Goal: Task Accomplishment & Management: Use online tool/utility

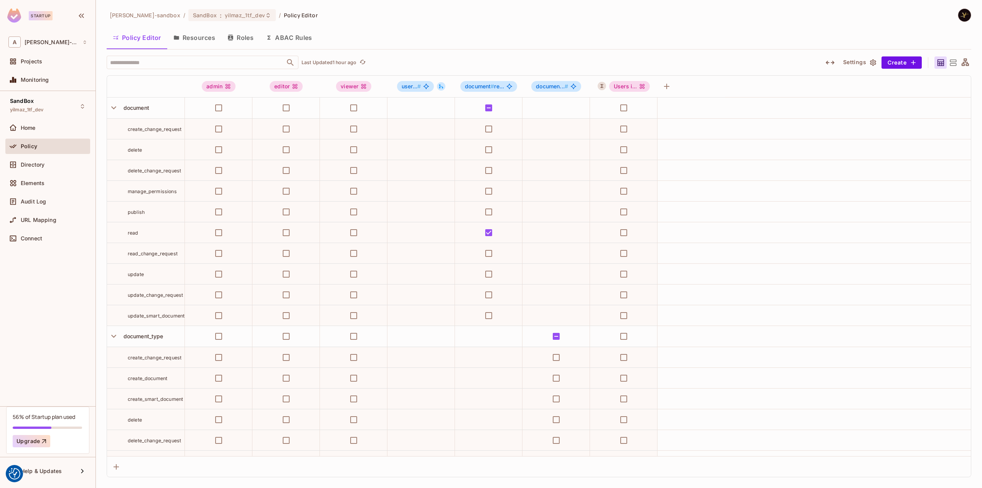
click at [545, 28] on div "Policy Editor Resources Roles ABAC Rules" at bounding box center [539, 37] width 865 height 19
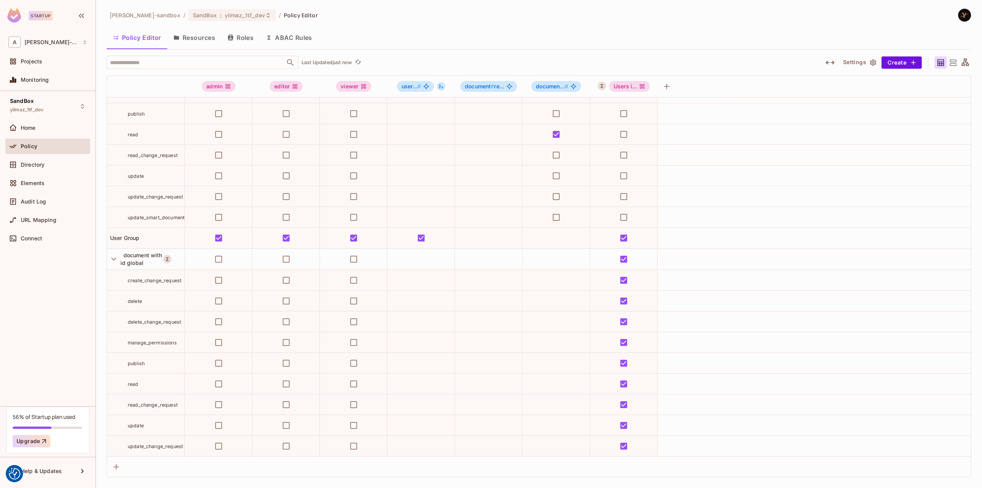
scroll to position [388, 0]
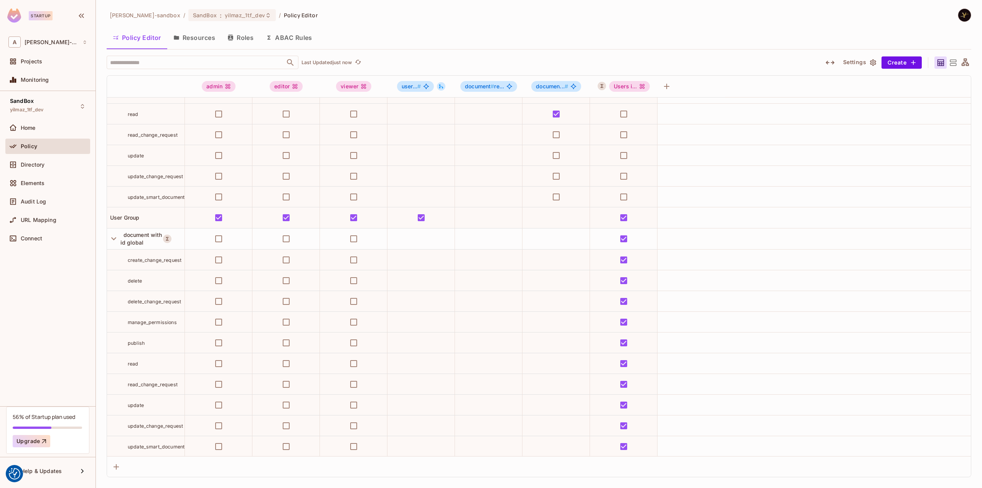
click at [302, 34] on button "ABAC Rules" at bounding box center [289, 37] width 59 height 19
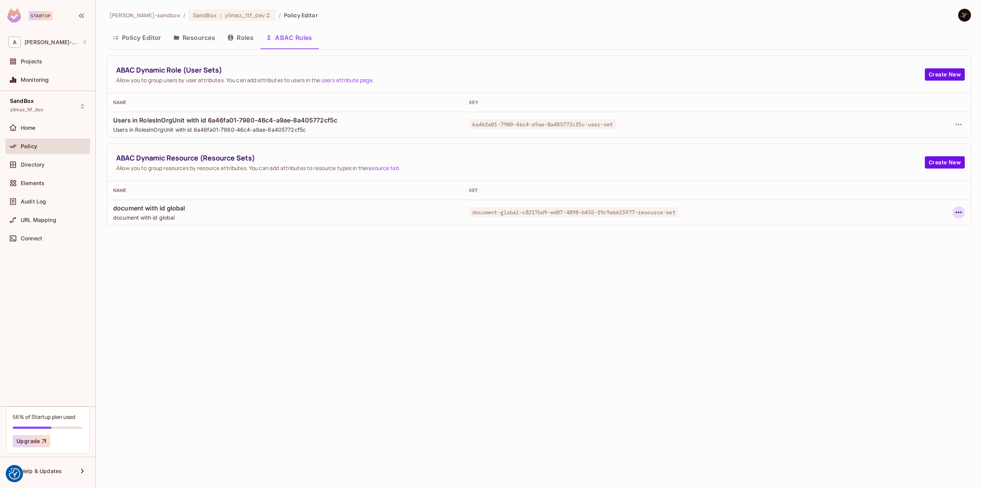
click at [957, 208] on icon "button" at bounding box center [958, 212] width 9 height 9
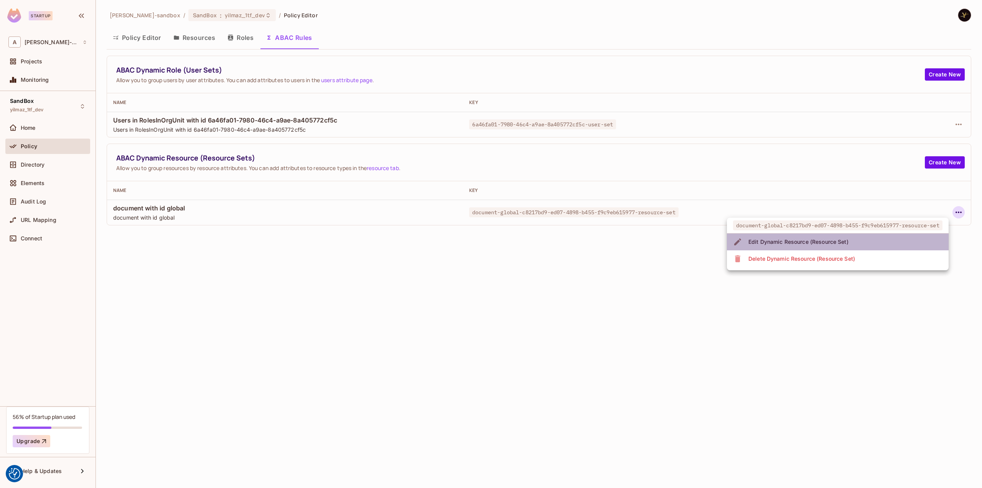
click at [846, 238] on div "Edit Dynamic Resource (Resource Set)" at bounding box center [799, 242] width 100 height 8
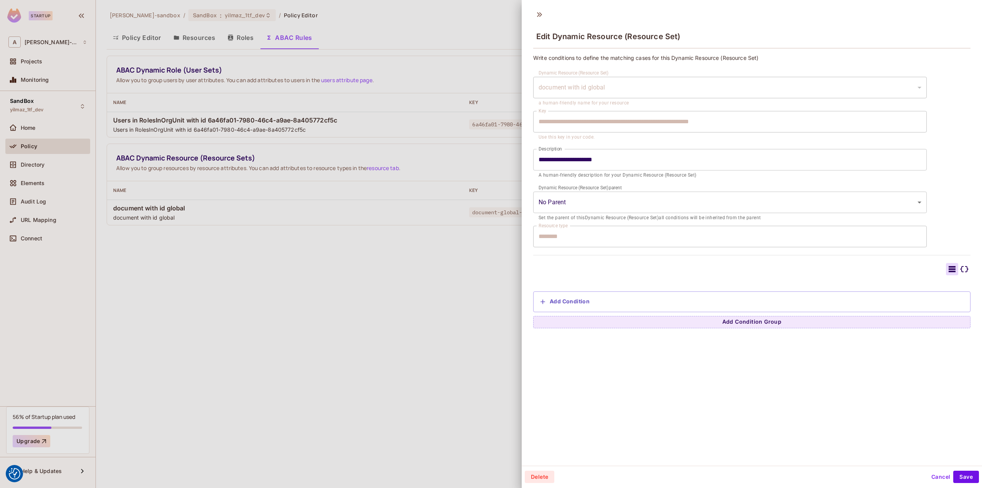
click at [933, 475] on button "Cancel" at bounding box center [941, 476] width 25 height 12
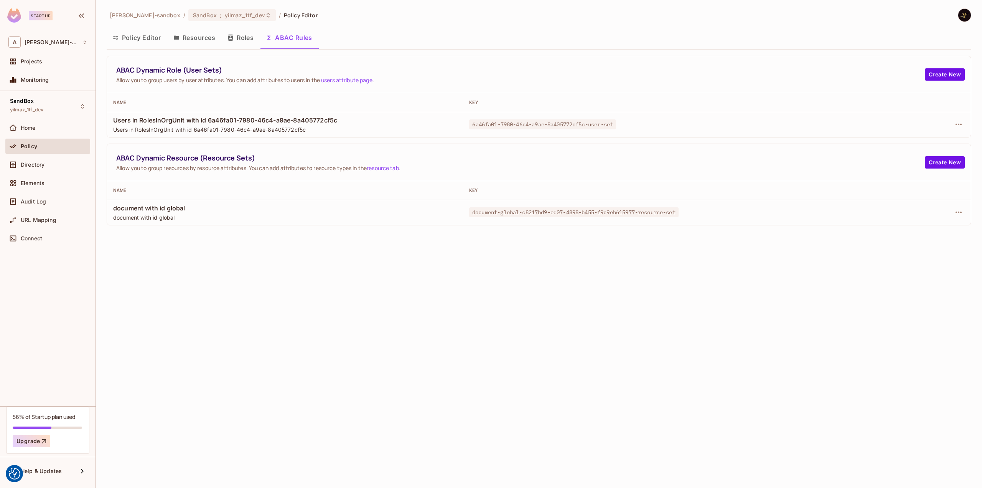
click at [500, 358] on div "alex-trustflight-sandbox / SandBox : yilmaz_1tf_dev / Policy Editor Policy Edit…" at bounding box center [539, 244] width 886 height 488
click at [954, 211] on icon "button" at bounding box center [958, 212] width 9 height 9
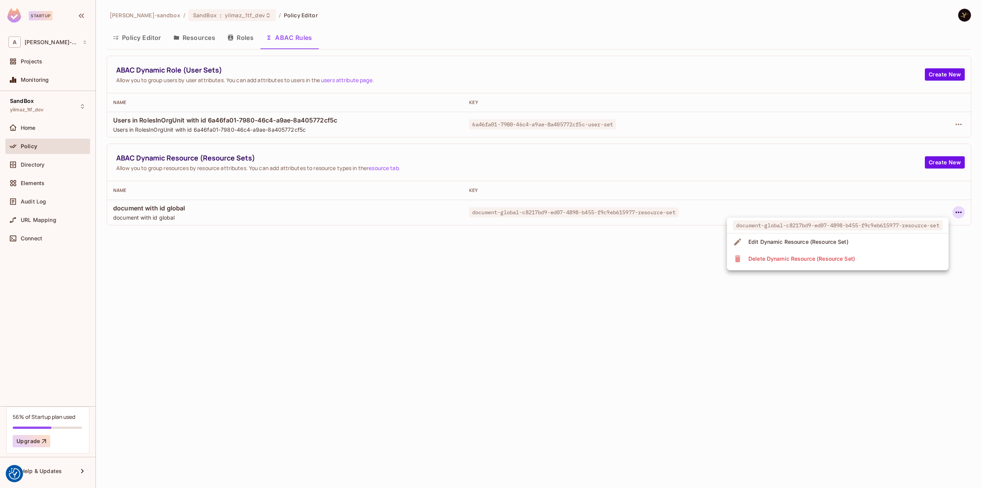
click at [867, 246] on li "Edit Dynamic Resource (Resource Set)" at bounding box center [838, 241] width 222 height 17
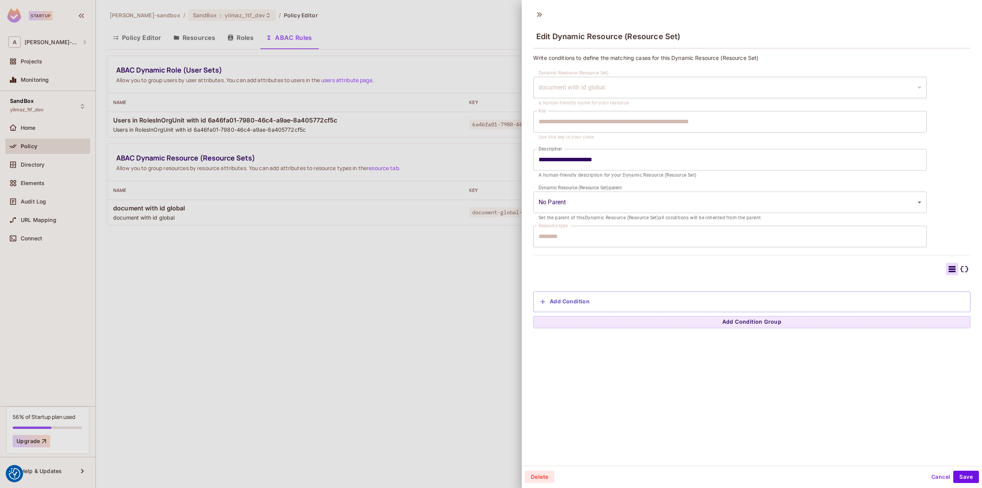
drag, startPoint x: 930, startPoint y: 478, endPoint x: 860, endPoint y: 426, distance: 87.6
click at [860, 432] on div "**********" at bounding box center [752, 242] width 460 height 485
click at [961, 266] on icon at bounding box center [965, 269] width 8 height 6
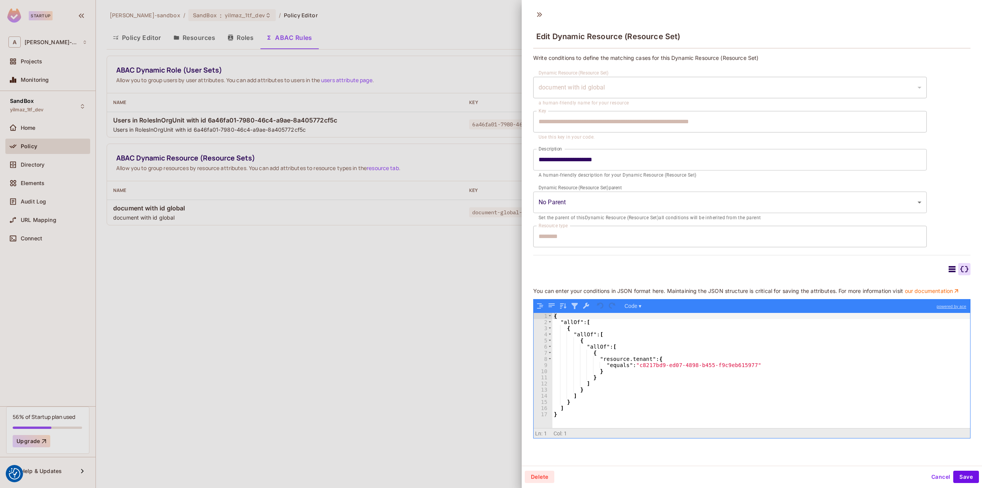
click at [949, 270] on icon at bounding box center [952, 269] width 7 height 6
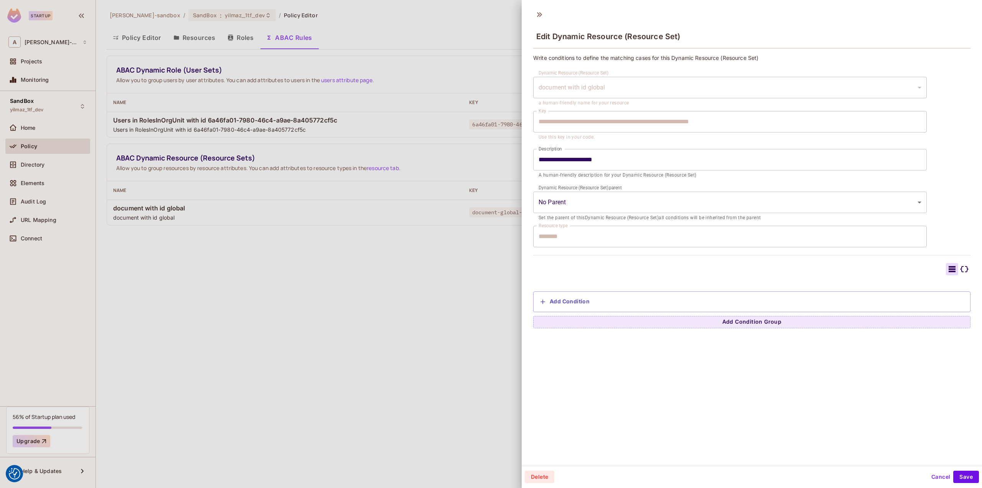
click at [960, 265] on icon at bounding box center [964, 268] width 9 height 9
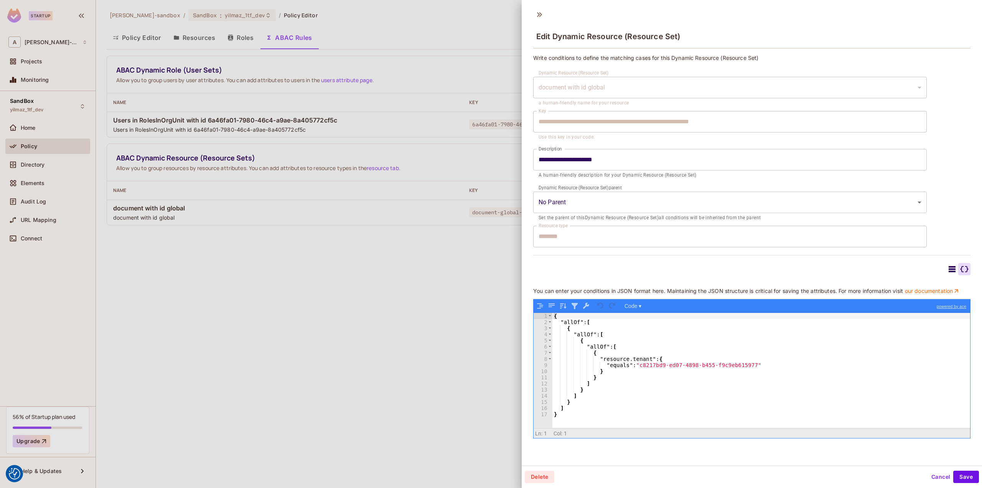
scroll to position [1, 0]
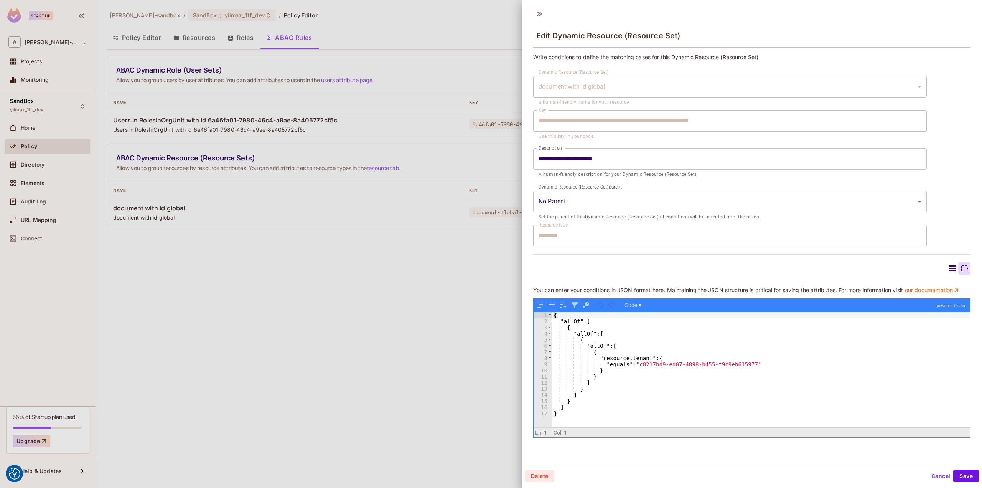
click at [949, 270] on icon at bounding box center [952, 268] width 7 height 6
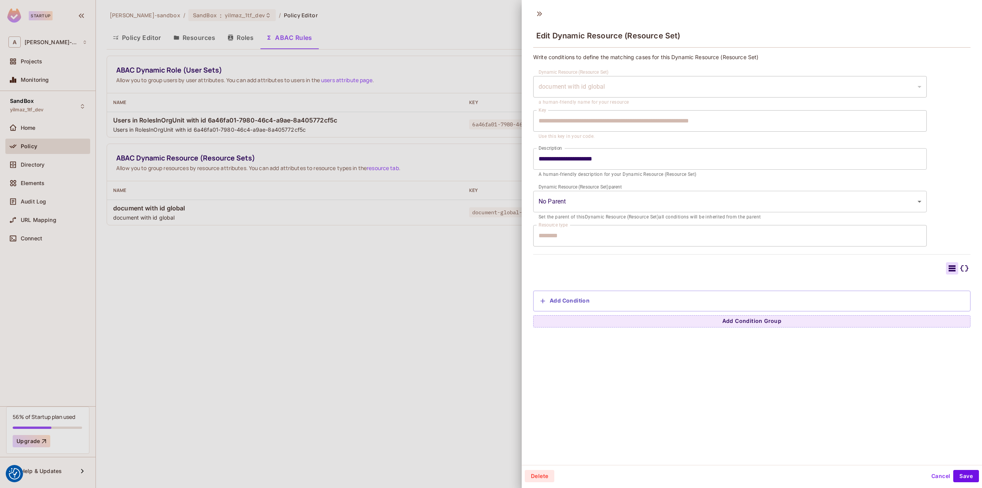
click at [614, 298] on div "Add Condition" at bounding box center [752, 301] width 429 height 12
drag, startPoint x: 687, startPoint y: 302, endPoint x: 705, endPoint y: 306, distance: 18.2
click at [687, 302] on div "Add Condition" at bounding box center [752, 301] width 429 height 12
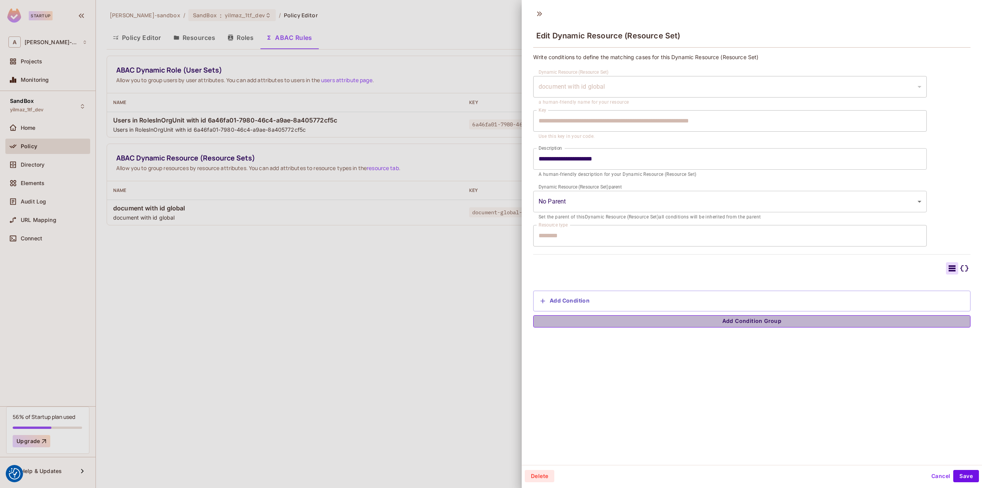
click at [760, 323] on button "Add Condition Group" at bounding box center [751, 321] width 437 height 12
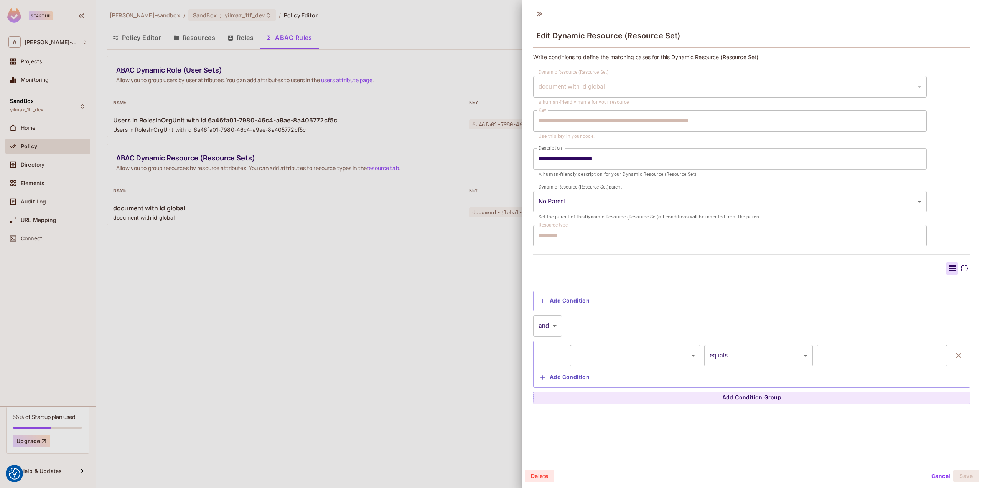
click at [639, 297] on div "Add Condition" at bounding box center [752, 301] width 429 height 12
click at [577, 300] on button "Add Condition" at bounding box center [565, 301] width 55 height 12
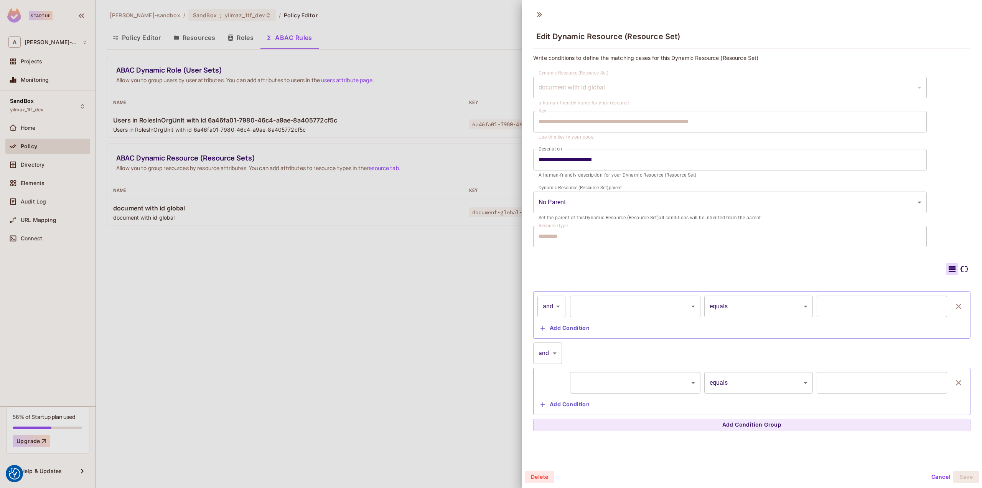
click at [663, 308] on body "We use cookies to enhance your browsing experience, serve personalized ads or c…" at bounding box center [491, 244] width 982 height 488
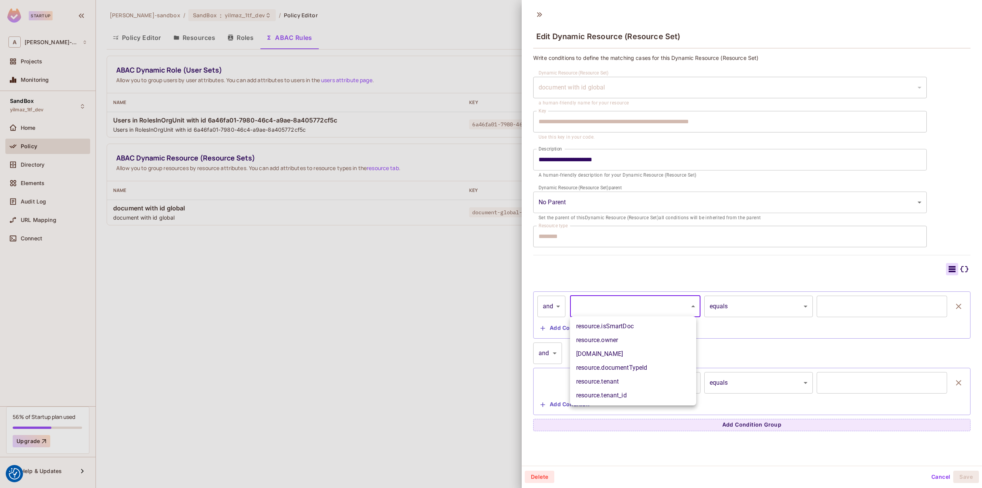
click at [645, 378] on li "resource.tenant" at bounding box center [633, 382] width 126 height 14
type input "**********"
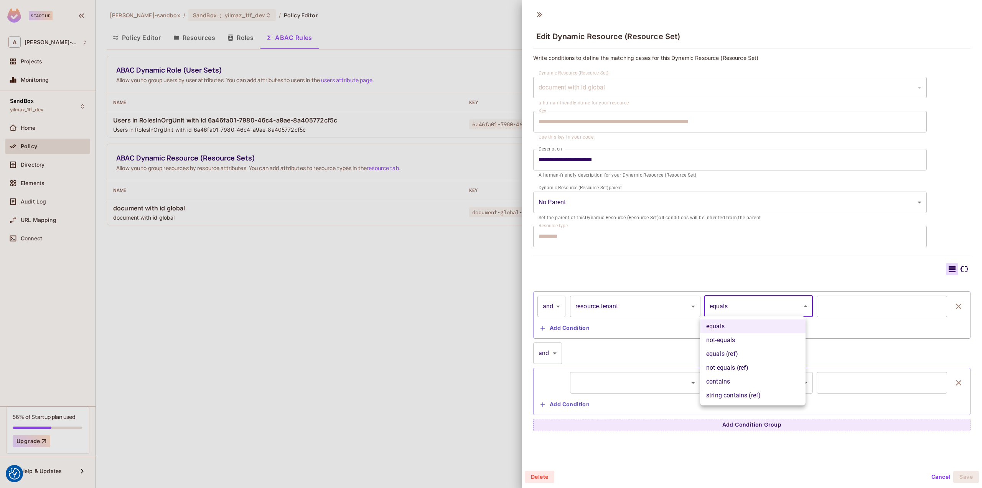
click at [742, 310] on body "We use cookies to enhance your browsing experience, serve personalized ads or c…" at bounding box center [491, 244] width 982 height 488
click at [744, 308] on div at bounding box center [491, 244] width 982 height 488
click at [856, 305] on input "text" at bounding box center [882, 305] width 130 height 21
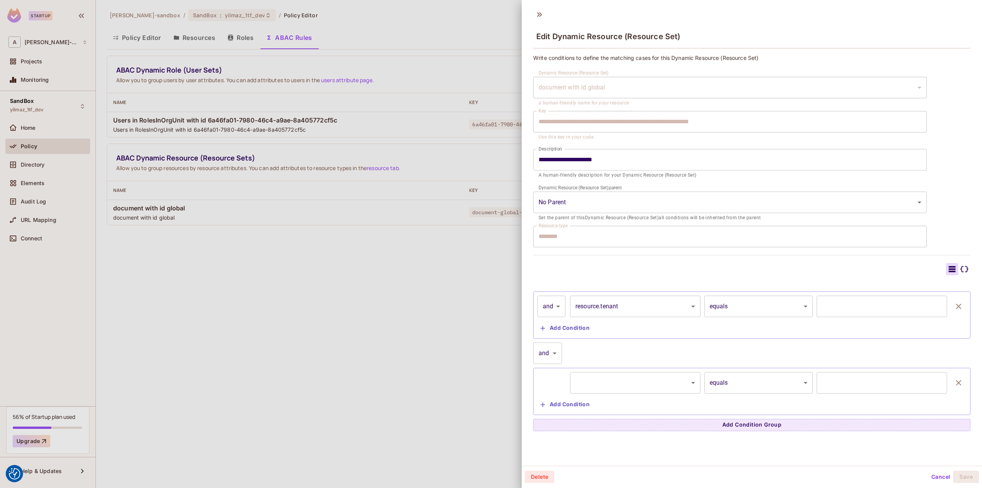
click at [825, 305] on input "text" at bounding box center [882, 305] width 130 height 21
paste input "**********"
type input "**********"
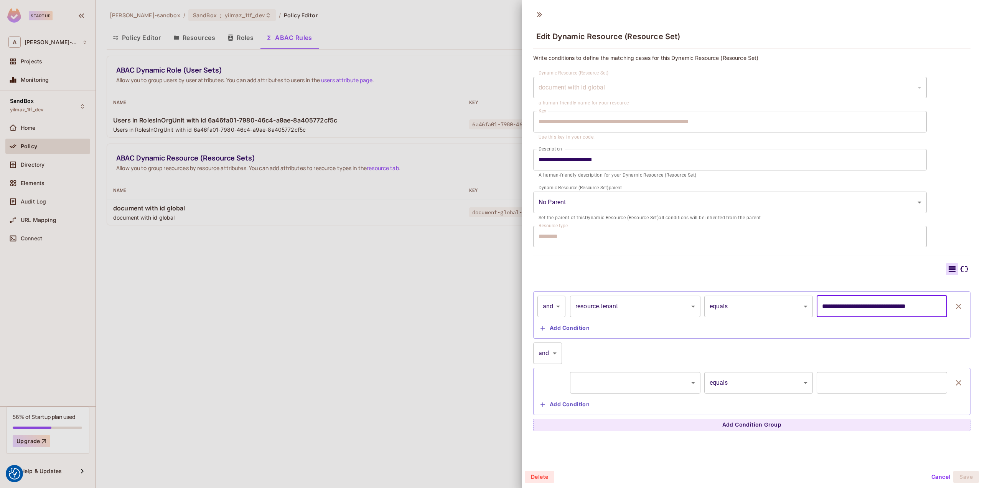
click at [954, 384] on icon "button" at bounding box center [958, 382] width 9 height 9
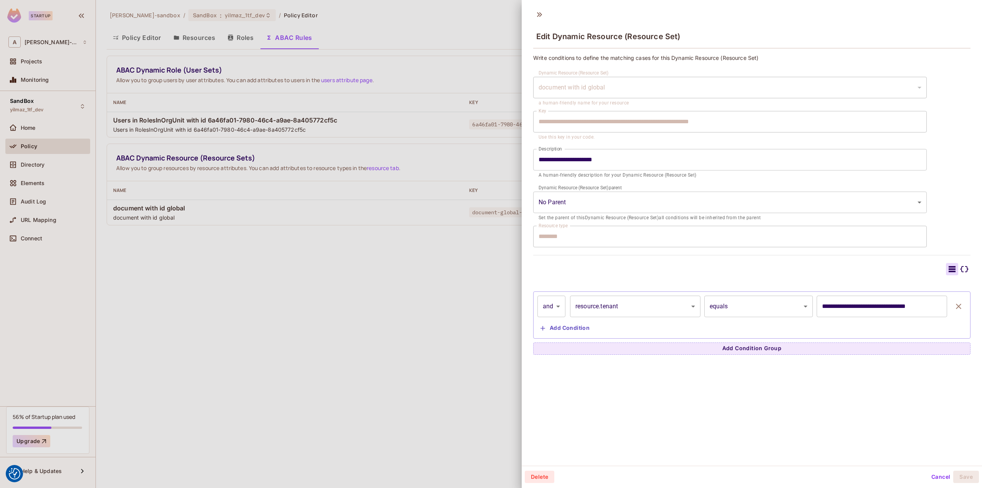
click at [871, 326] on div "**********" at bounding box center [752, 314] width 429 height 39
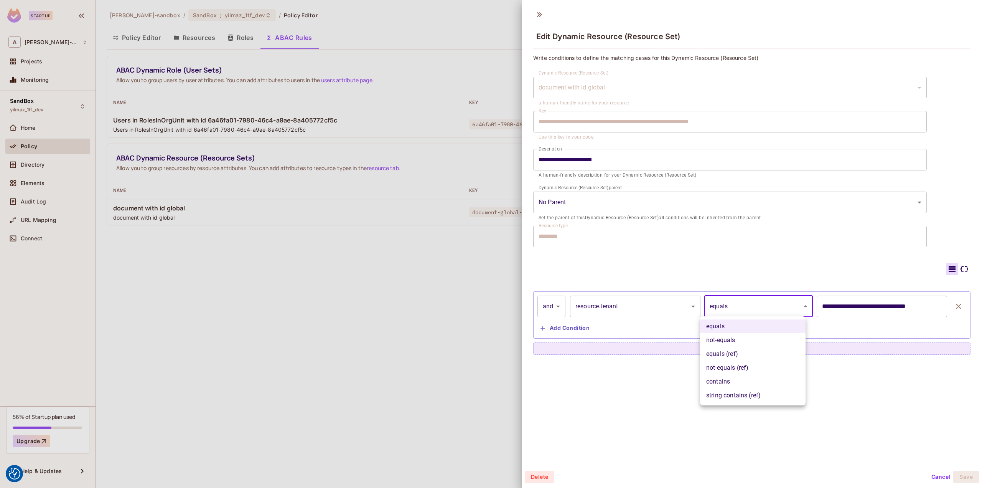
click at [757, 307] on body "We use cookies to enhance your browsing experience, serve personalized ads or c…" at bounding box center [491, 244] width 982 height 488
click at [757, 307] on div at bounding box center [491, 244] width 982 height 488
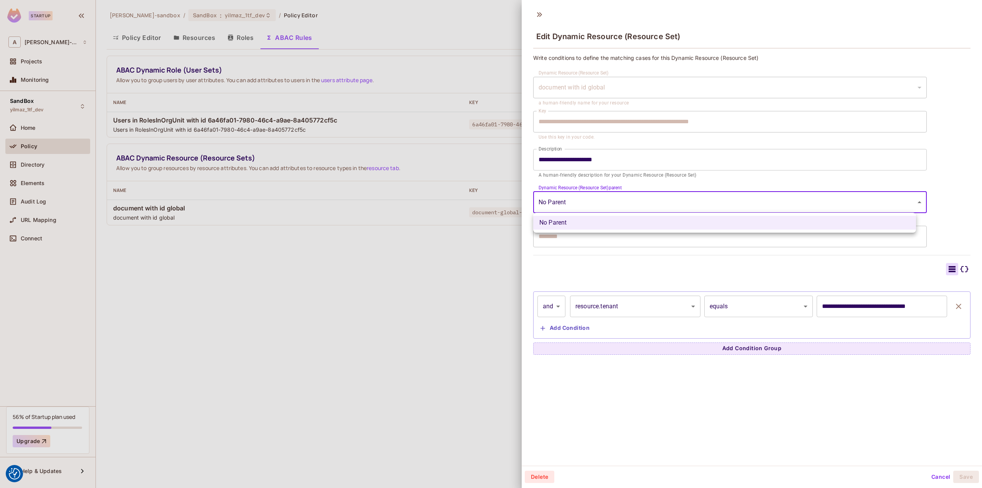
click at [663, 196] on body "We use cookies to enhance your browsing experience, serve personalized ads or c…" at bounding box center [491, 244] width 982 height 488
click at [663, 196] on div at bounding box center [491, 244] width 982 height 488
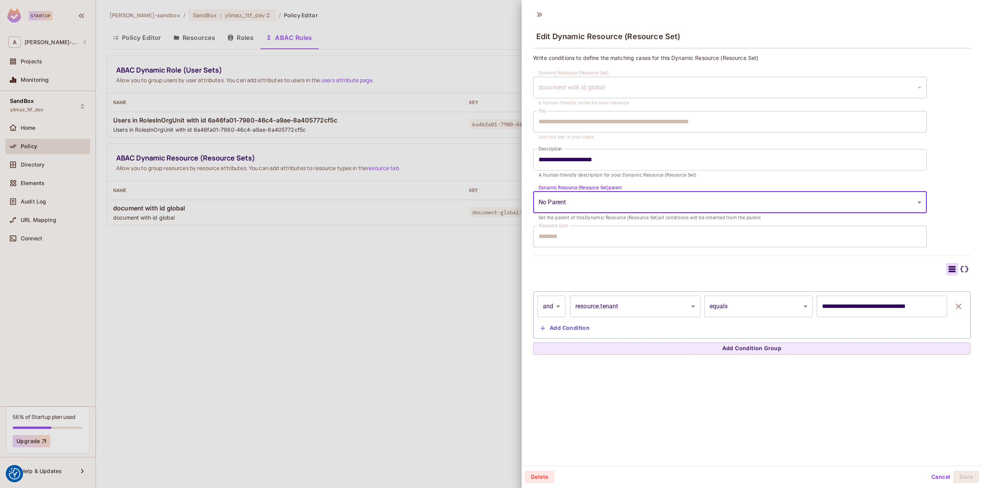
click at [653, 157] on input "**********" at bounding box center [730, 159] width 394 height 21
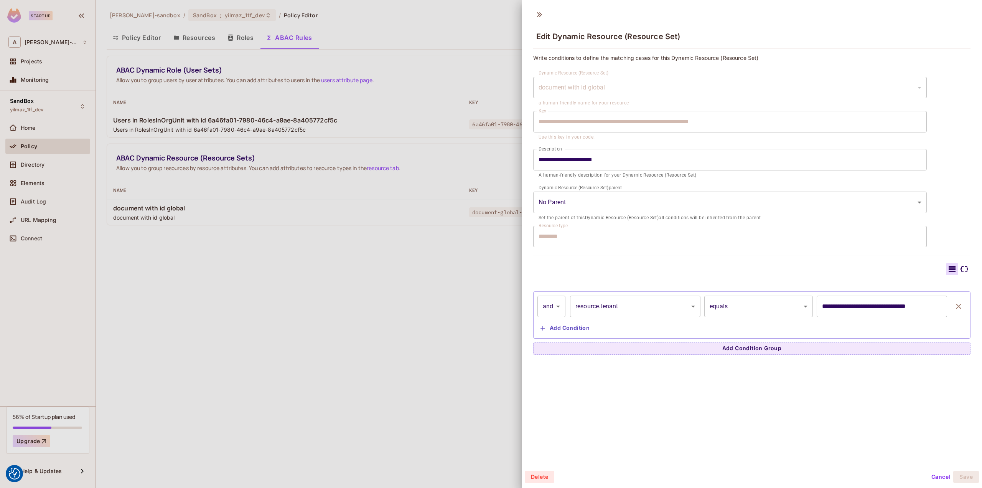
click at [961, 269] on icon at bounding box center [965, 269] width 8 height 6
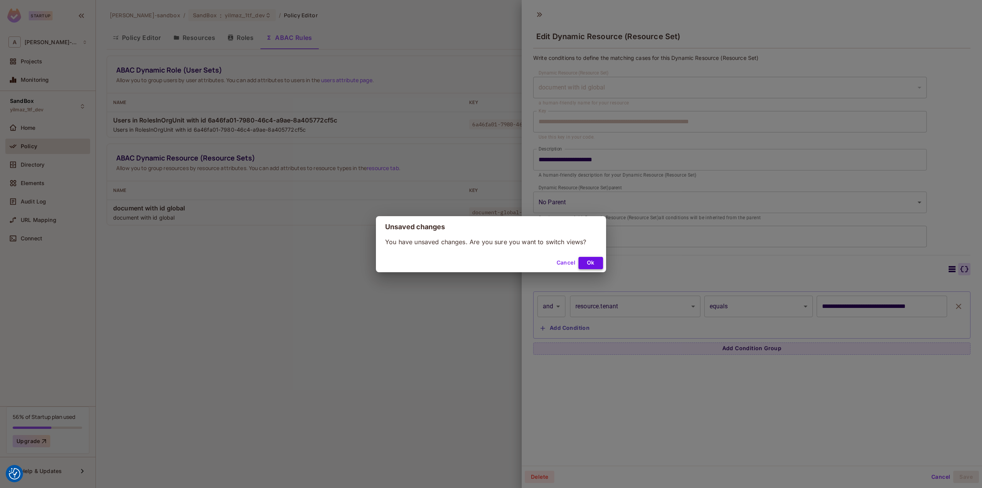
click at [597, 261] on button "Ok" at bounding box center [591, 263] width 25 height 12
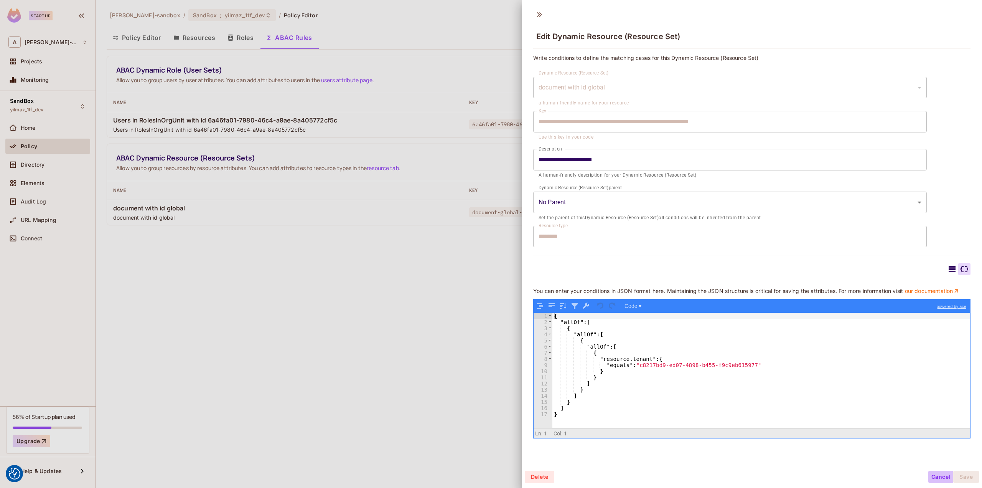
click at [932, 477] on button "Cancel" at bounding box center [941, 476] width 25 height 12
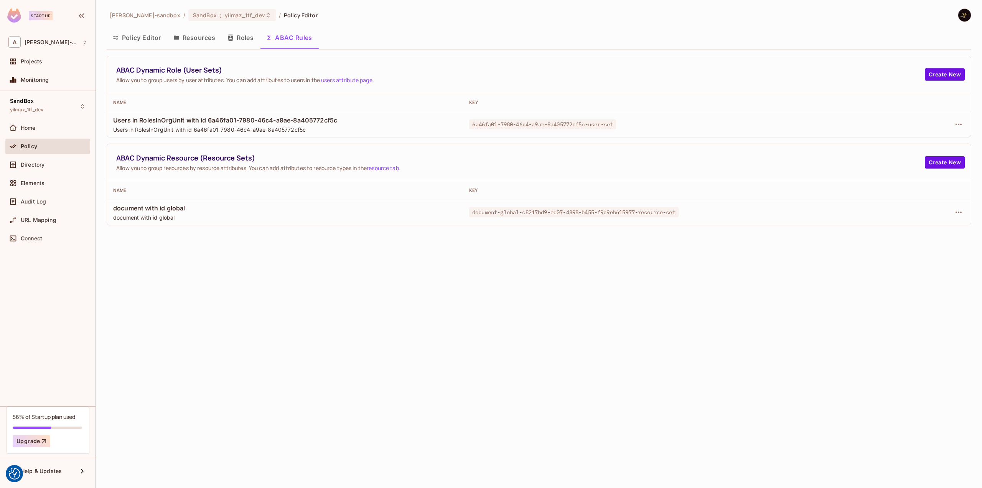
click at [955, 206] on button "button" at bounding box center [959, 212] width 12 height 12
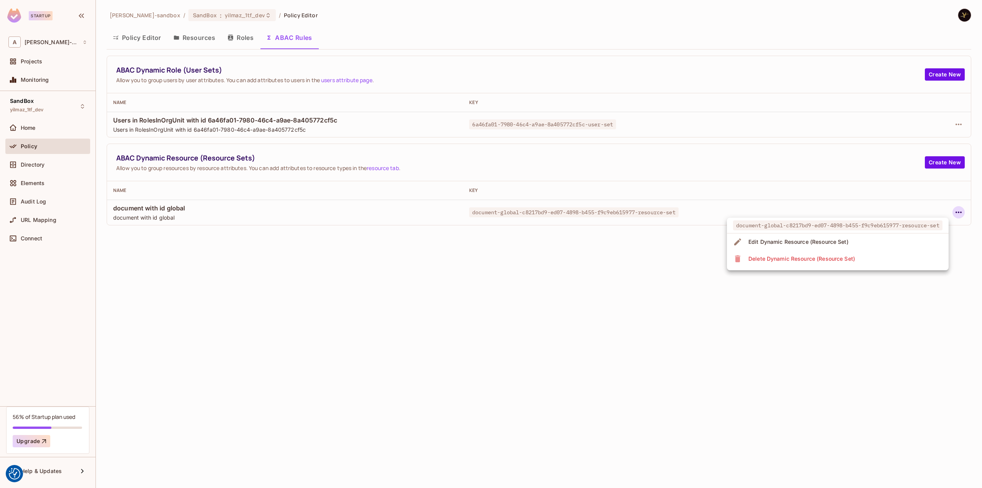
click at [802, 259] on div "Delete Dynamic Resource (Resource Set)" at bounding box center [802, 259] width 107 height 8
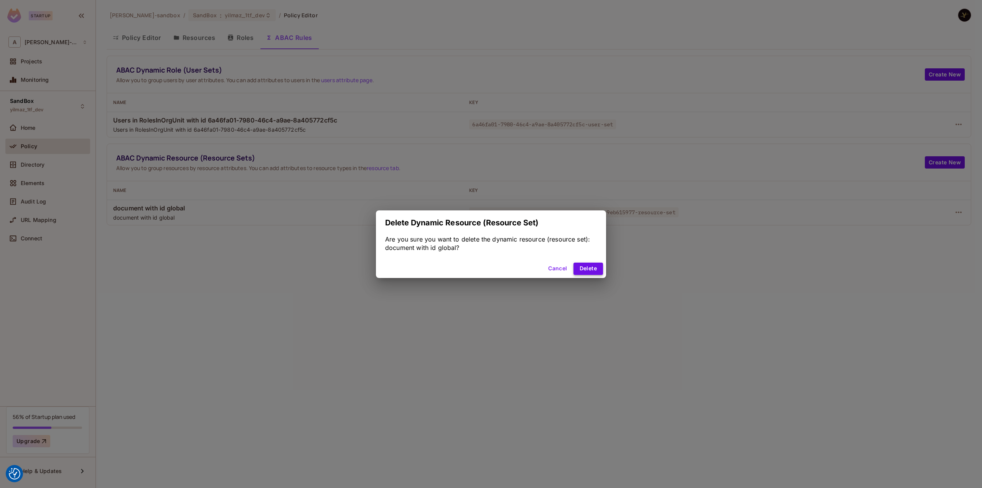
click at [592, 271] on button "Delete" at bounding box center [589, 268] width 30 height 12
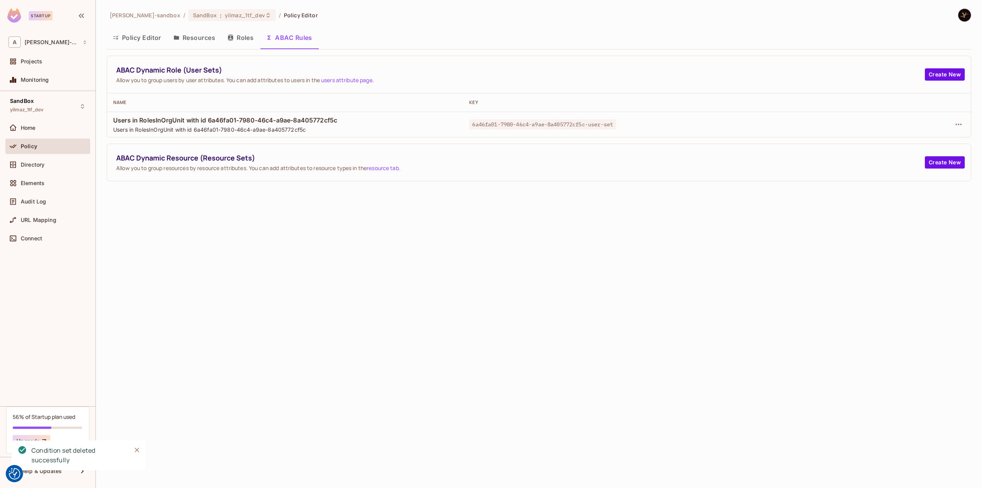
click at [225, 250] on div "[PERSON_NAME]-sandbox / SandBox : yilmaz_1tf_dev / Policy Editor Policy Editor …" at bounding box center [539, 244] width 886 height 488
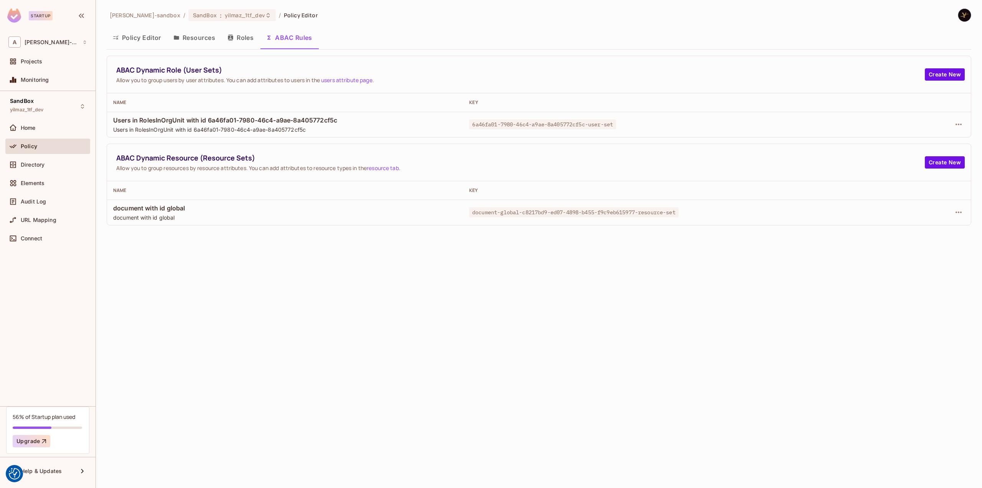
click at [295, 260] on div "[PERSON_NAME]-sandbox / SandBox : yilmaz_1tf_dev / Policy Editor Policy Editor …" at bounding box center [539, 244] width 886 height 488
click at [954, 209] on button "button" at bounding box center [959, 212] width 12 height 12
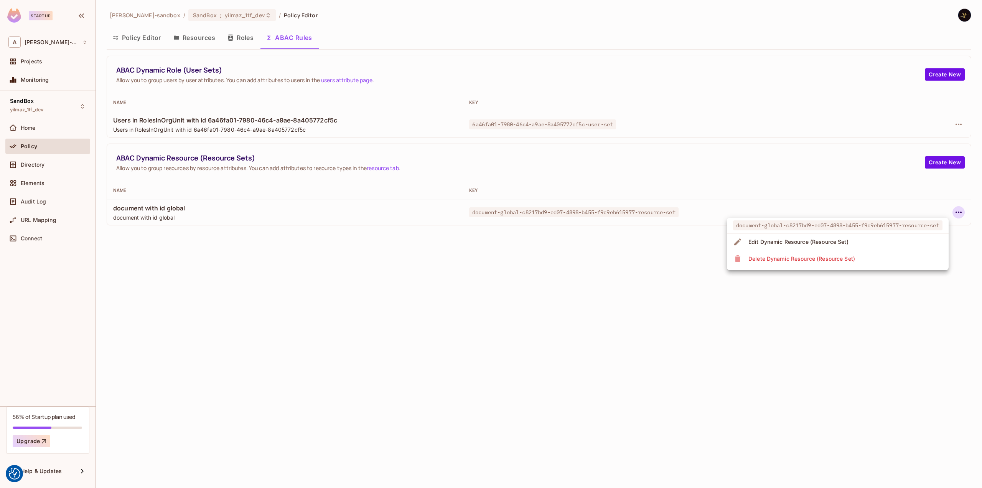
click at [886, 239] on li "Edit Dynamic Resource (Resource Set)" at bounding box center [838, 241] width 222 height 17
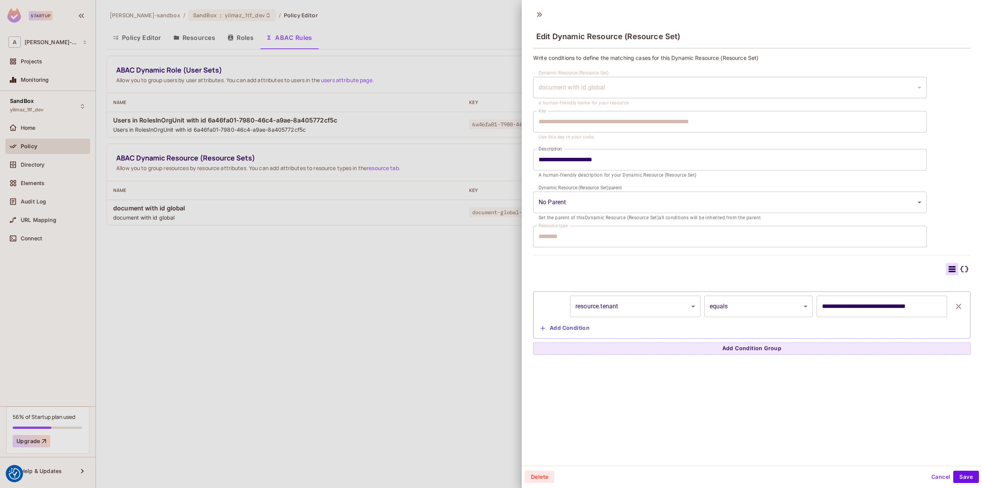
click at [960, 264] on icon at bounding box center [964, 268] width 9 height 9
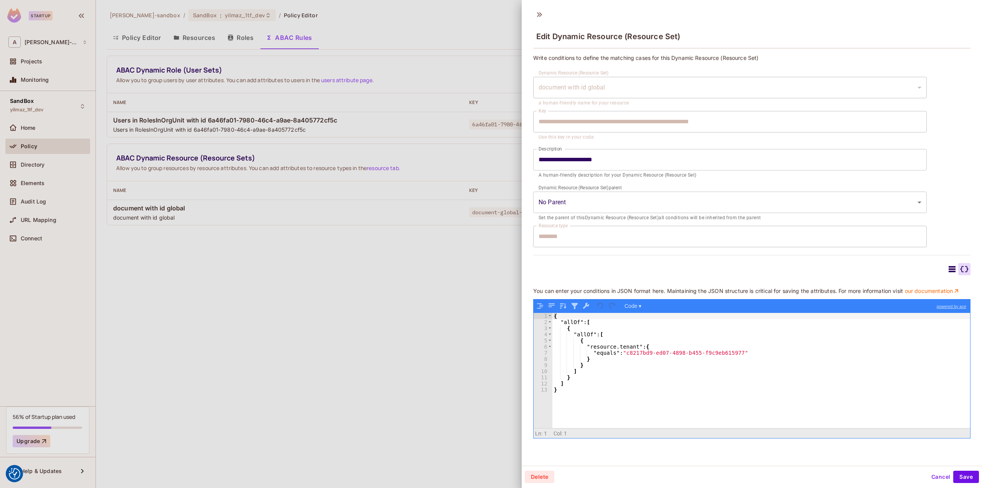
click at [936, 474] on button "Cancel" at bounding box center [941, 476] width 25 height 12
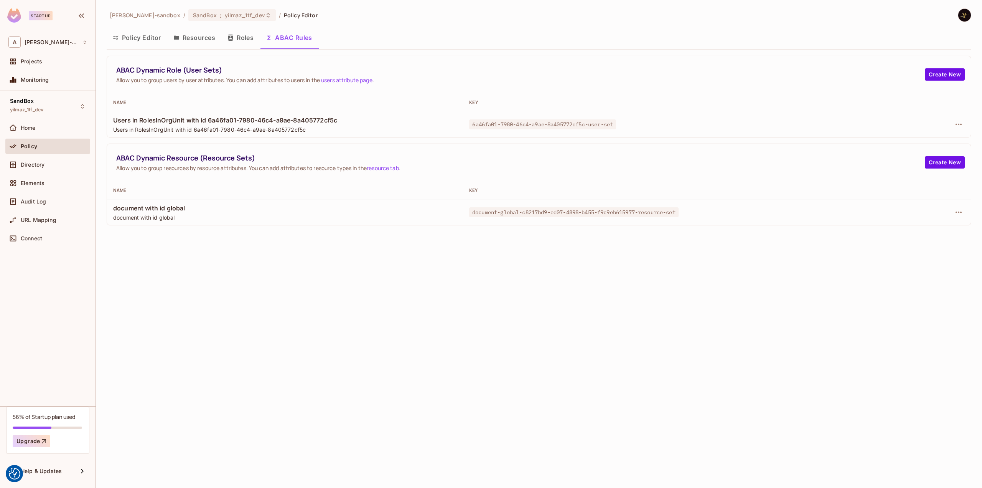
click at [537, 251] on div "alex-trustflight-sandbox / SandBox : yilmaz_1tf_dev / Policy Editor Policy Edit…" at bounding box center [539, 244] width 886 height 488
click at [143, 36] on button "Policy Editor" at bounding box center [137, 37] width 61 height 19
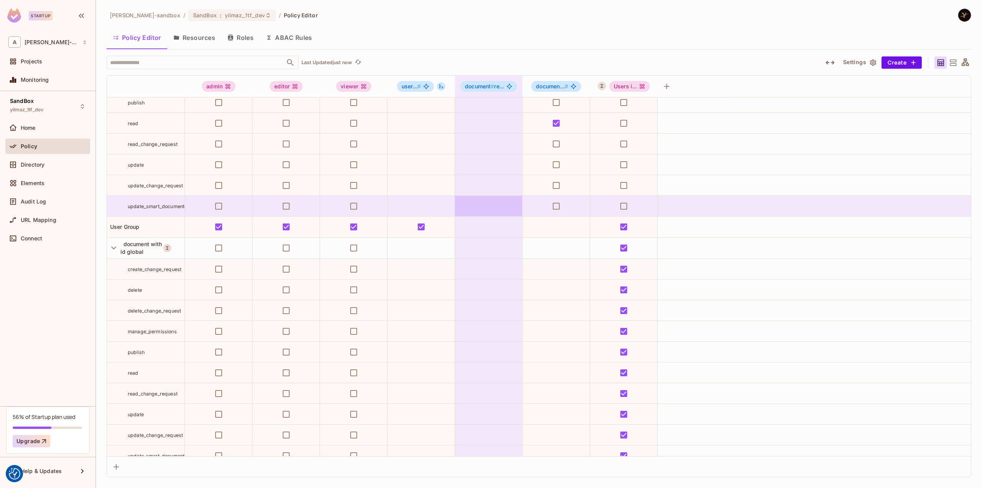
scroll to position [388, 0]
